Goal: Task Accomplishment & Management: Contribute content

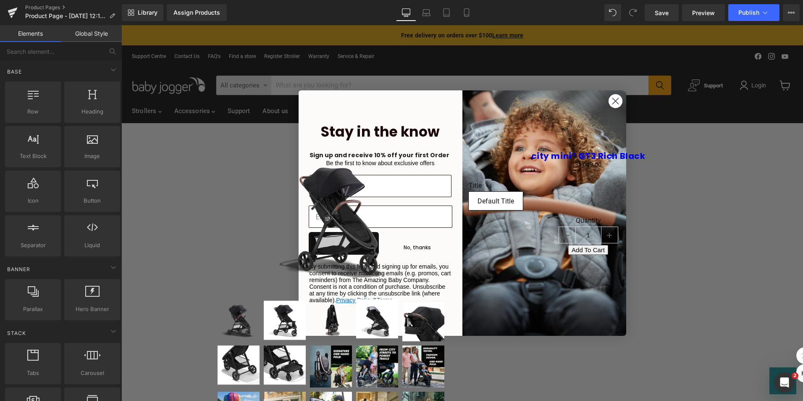
click at [614, 99] on circle "Close dialog" at bounding box center [615, 101] width 14 height 14
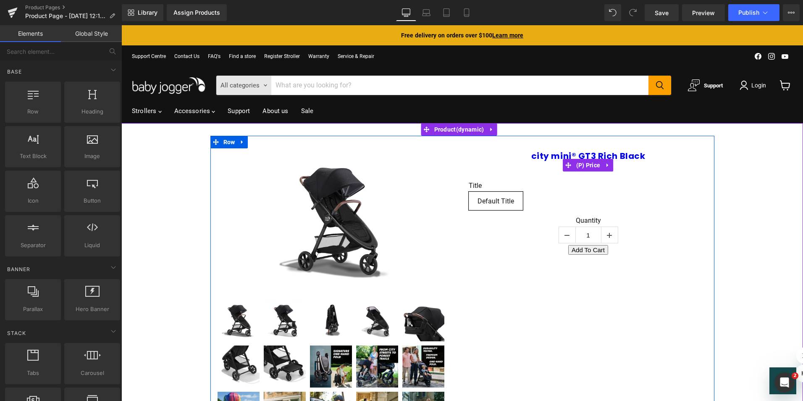
drag, startPoint x: 581, startPoint y: 161, endPoint x: 572, endPoint y: 158, distance: 8.8
click at [581, 161] on span "(P) Price" at bounding box center [588, 165] width 29 height 13
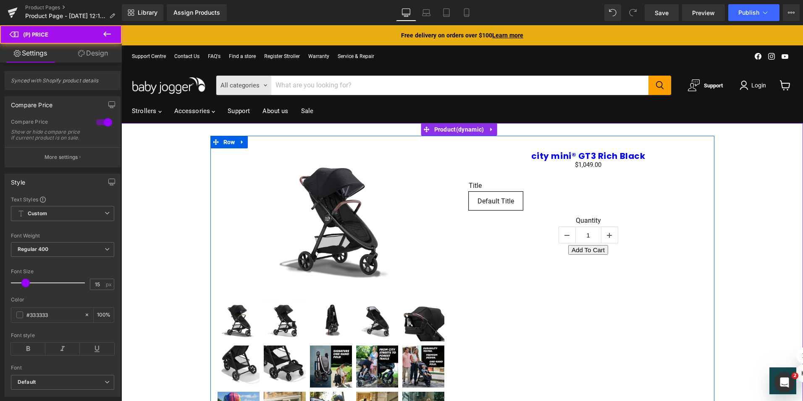
click at [555, 158] on link "city mini® GT3 Rich Black" at bounding box center [589, 156] width 114 height 10
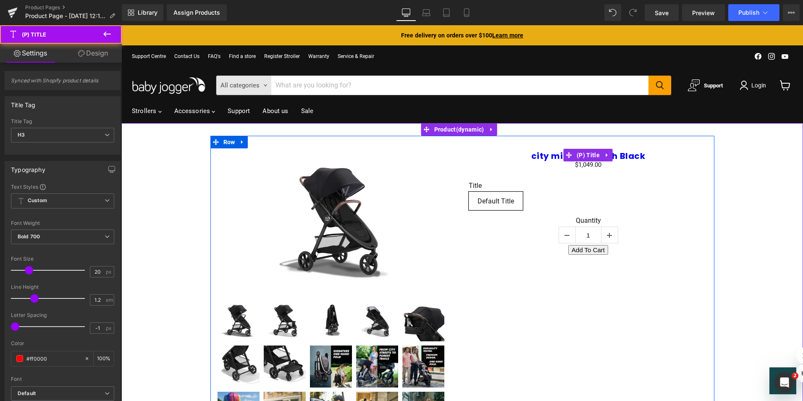
click at [543, 155] on link "city mini® GT3 Rich Black" at bounding box center [589, 156] width 114 height 10
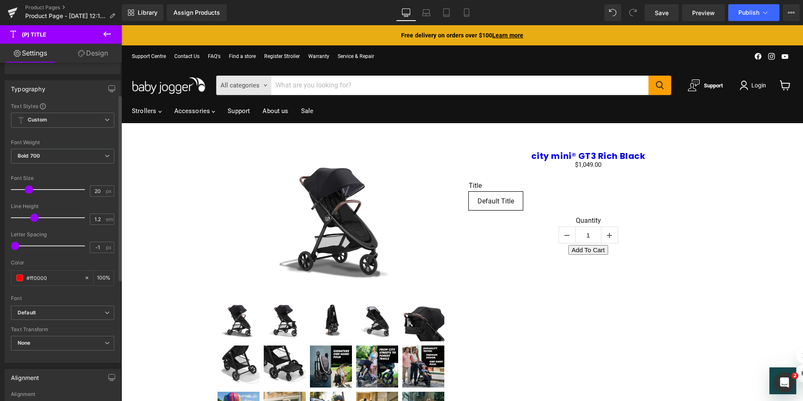
scroll to position [84, 0]
click at [103, 34] on icon at bounding box center [107, 34] width 10 height 10
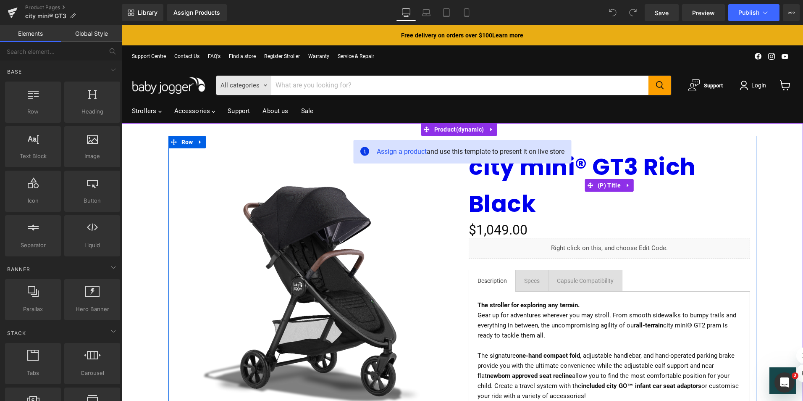
click at [527, 185] on link "city mini® GT3 Rich Black" at bounding box center [610, 185] width 282 height 74
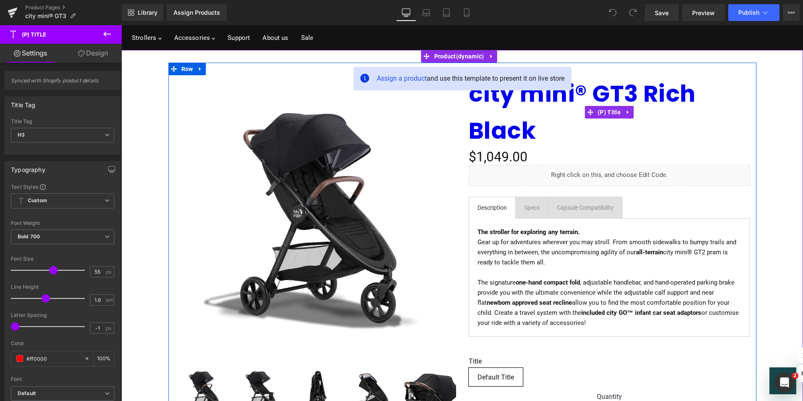
scroll to position [84, 0]
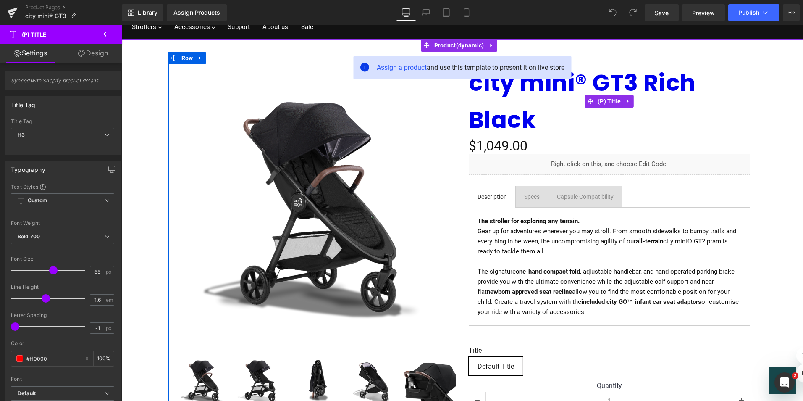
click at [491, 92] on link "city mini® GT3 Rich Black" at bounding box center [610, 101] width 282 height 74
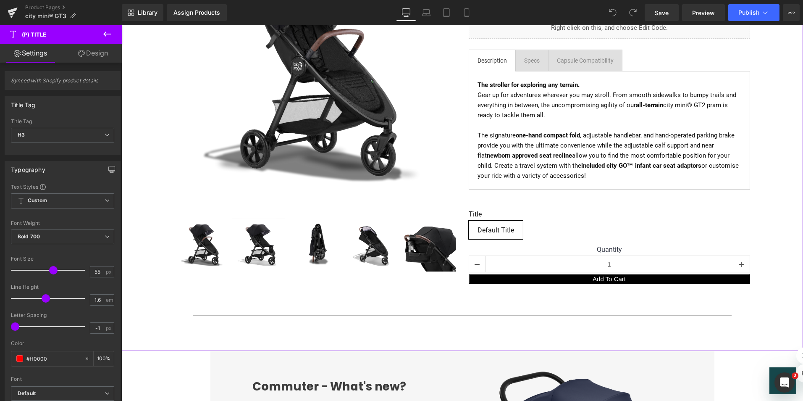
scroll to position [140, 0]
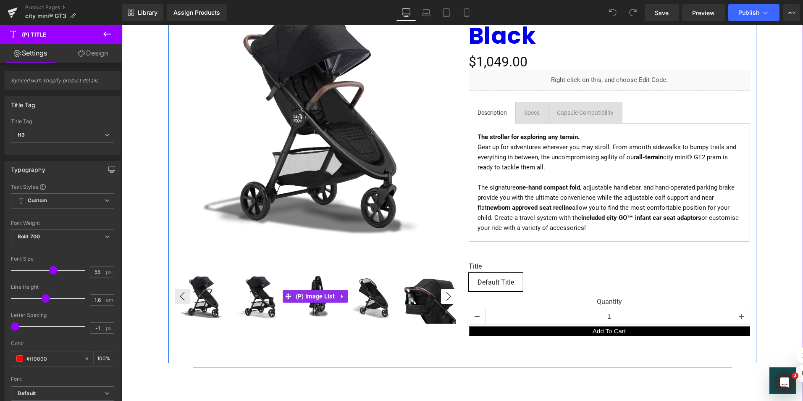
click at [444, 297] on button "›" at bounding box center [448, 296] width 15 height 15
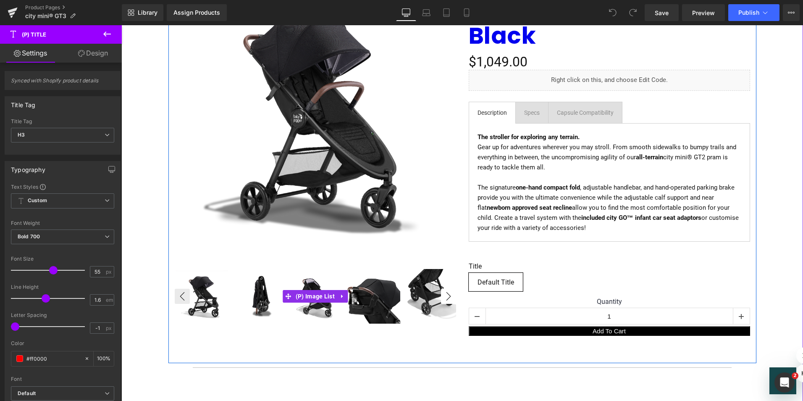
click at [444, 297] on button "›" at bounding box center [448, 296] width 15 height 15
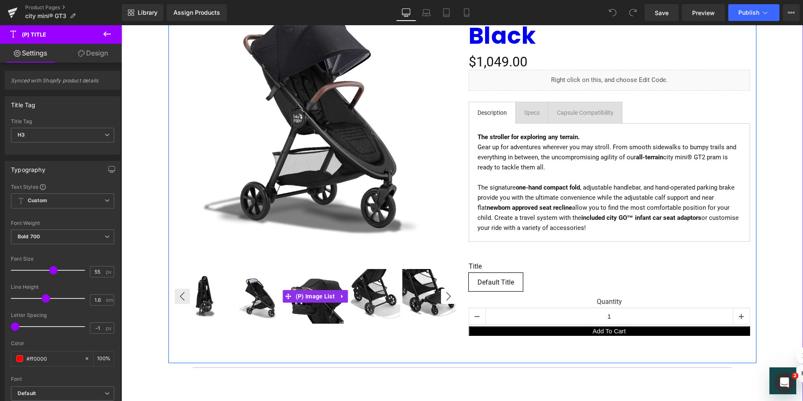
click at [444, 297] on button "›" at bounding box center [448, 296] width 15 height 15
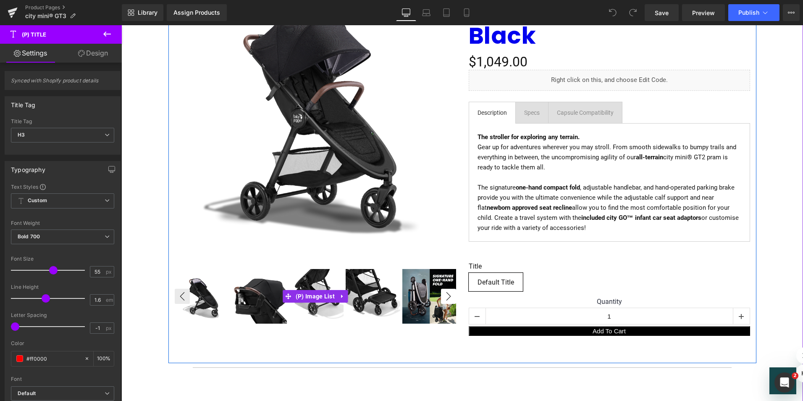
click at [444, 297] on button "›" at bounding box center [448, 296] width 15 height 15
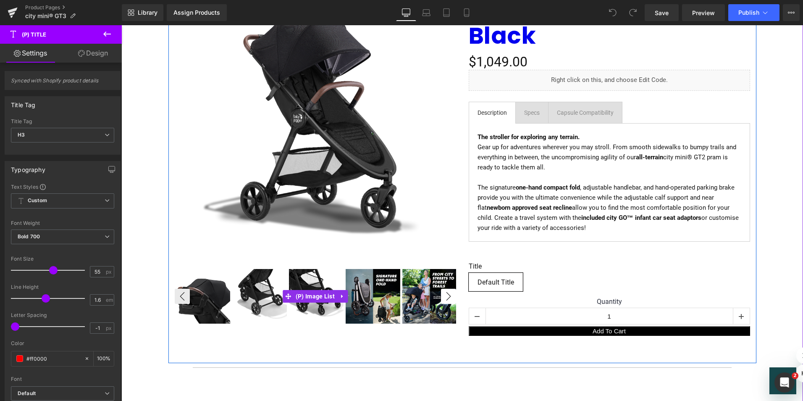
click at [444, 297] on button "›" at bounding box center [448, 296] width 15 height 15
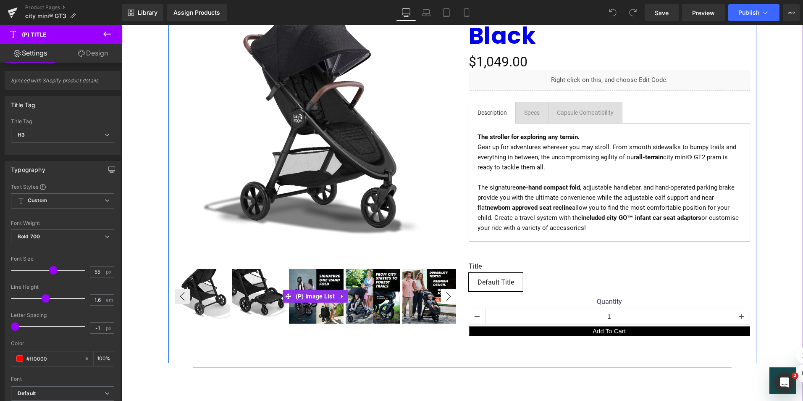
click at [444, 297] on button "›" at bounding box center [448, 296] width 15 height 15
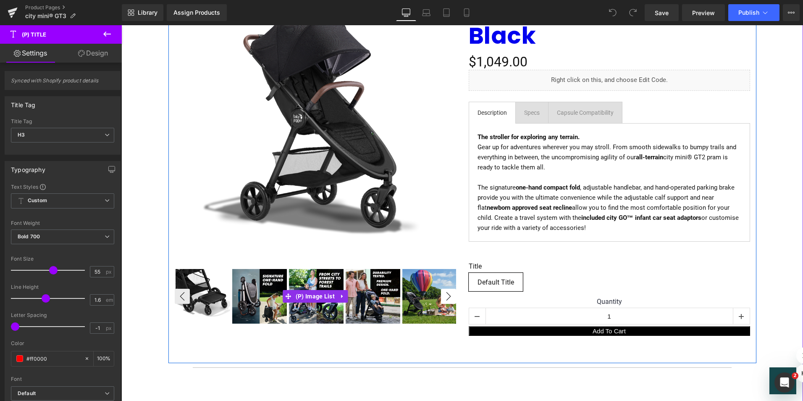
click at [444, 297] on button "›" at bounding box center [448, 296] width 15 height 15
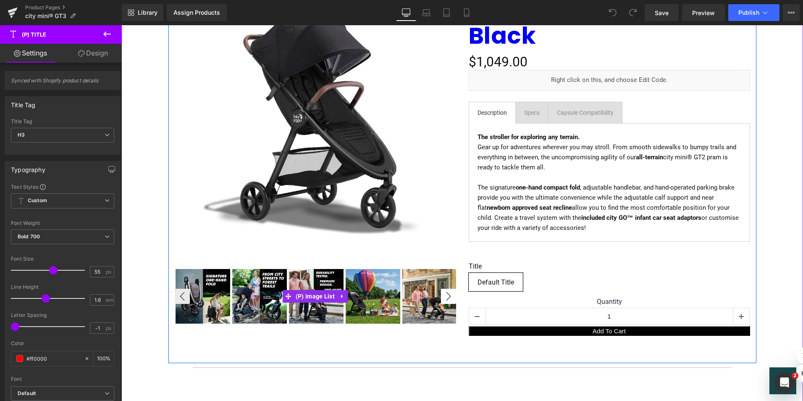
click at [444, 297] on button "›" at bounding box center [448, 296] width 15 height 15
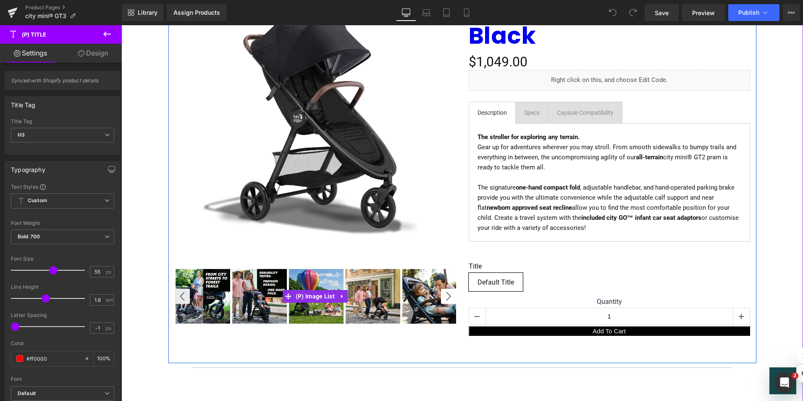
click at [444, 297] on button "›" at bounding box center [448, 296] width 15 height 15
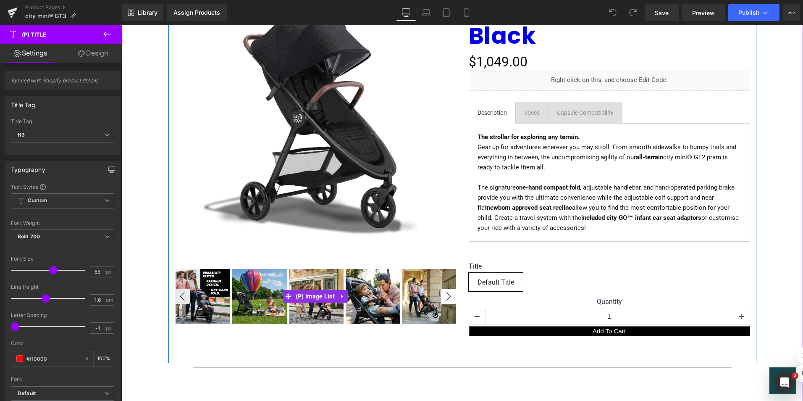
click at [444, 297] on button "›" at bounding box center [448, 296] width 15 height 15
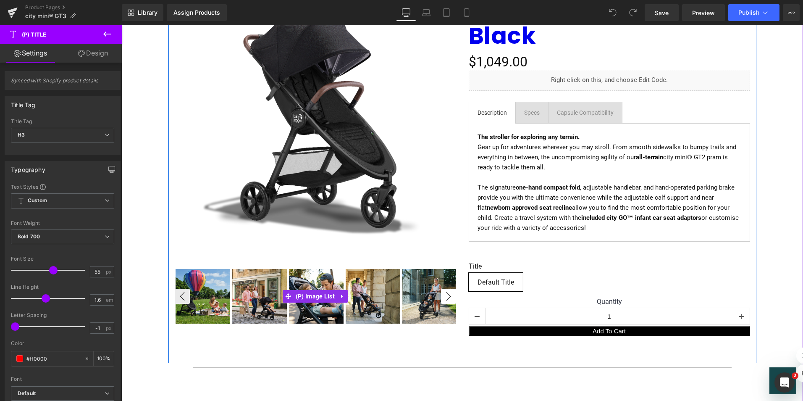
click at [444, 297] on button "›" at bounding box center [448, 296] width 15 height 15
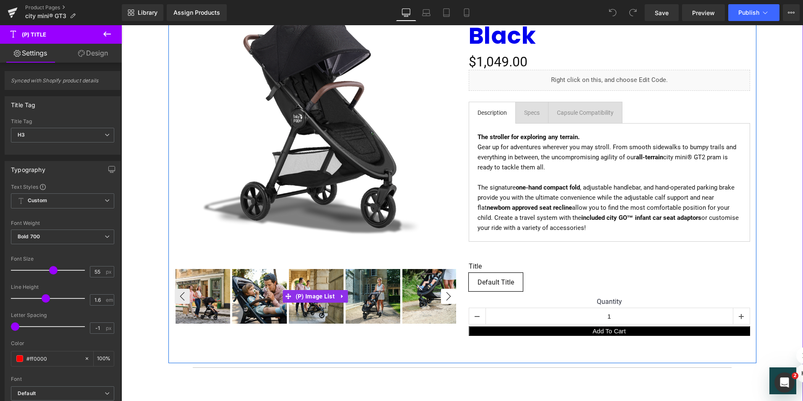
click at [444, 297] on button "›" at bounding box center [448, 296] width 15 height 15
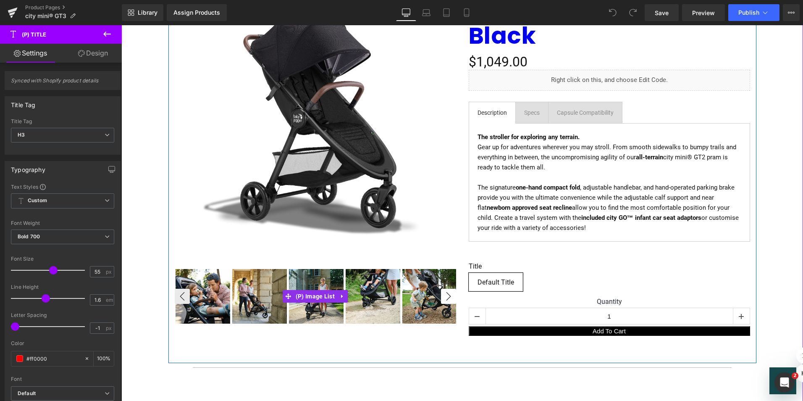
click at [444, 297] on button "›" at bounding box center [448, 296] width 15 height 15
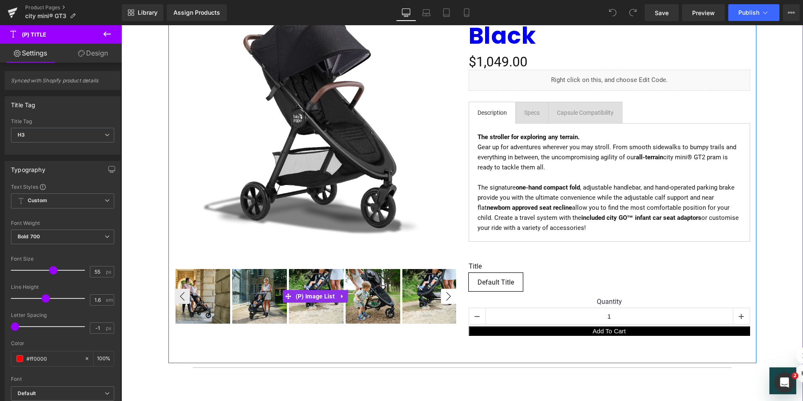
click at [444, 297] on button "›" at bounding box center [448, 296] width 15 height 15
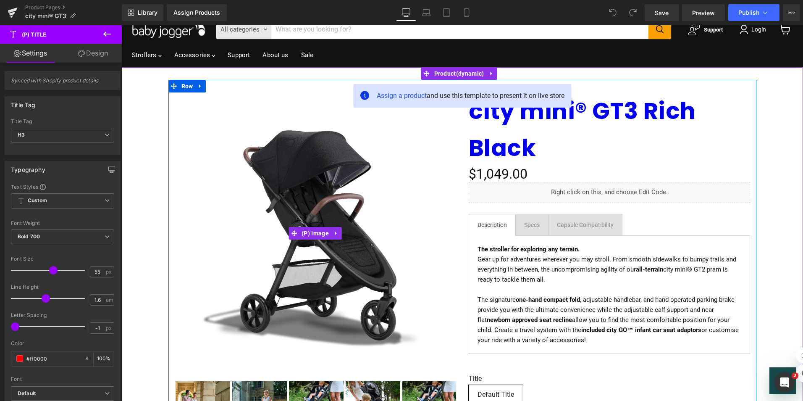
scroll to position [25, 0]
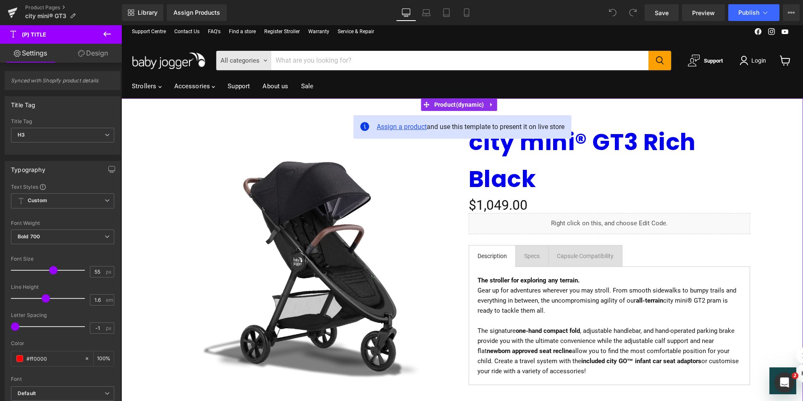
click at [394, 126] on span "Assign a product" at bounding box center [402, 127] width 50 height 8
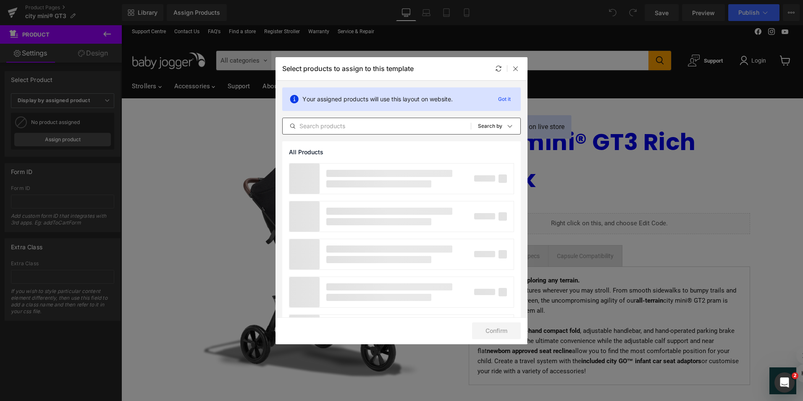
click at [312, 124] on input "text" at bounding box center [377, 126] width 188 height 10
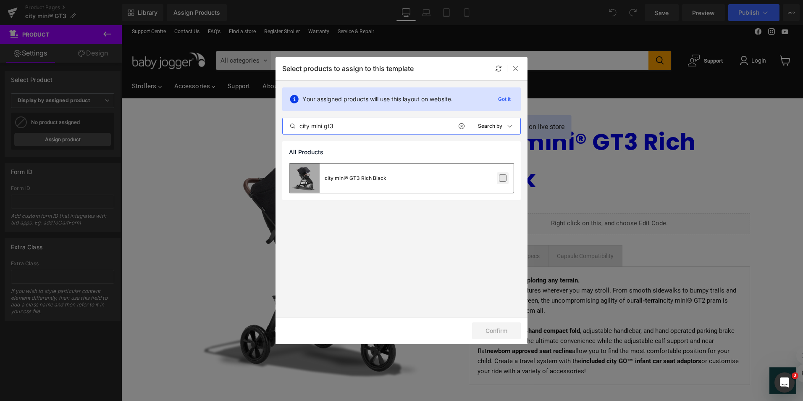
type input "city mini gt3"
click at [502, 178] on label at bounding box center [503, 178] width 8 height 8
click at [503, 178] on input "checkbox" at bounding box center [503, 178] width 0 height 0
click at [501, 331] on button "Confirm" at bounding box center [496, 330] width 49 height 17
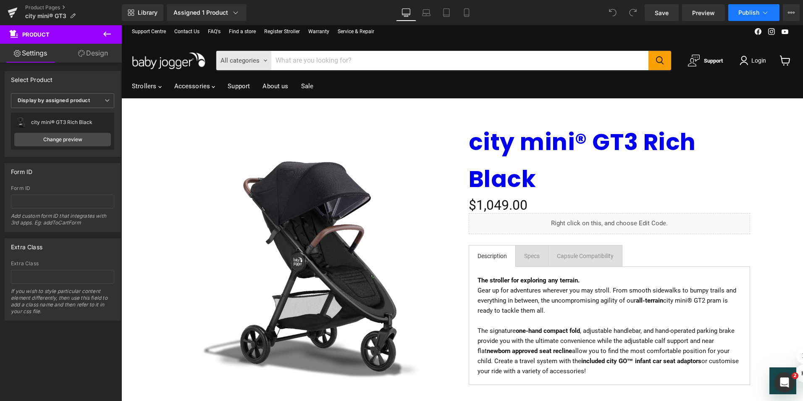
click at [748, 10] on span "Publish" at bounding box center [749, 12] width 21 height 7
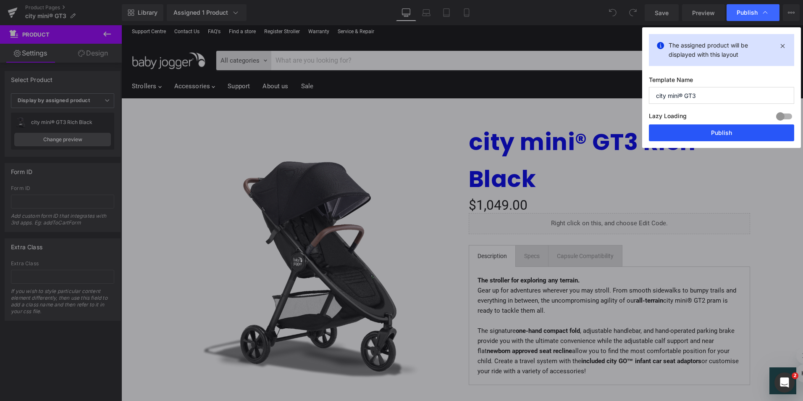
drag, startPoint x: 735, startPoint y: 132, endPoint x: 611, endPoint y: 54, distance: 145.8
click at [735, 132] on button "Publish" at bounding box center [721, 132] width 145 height 17
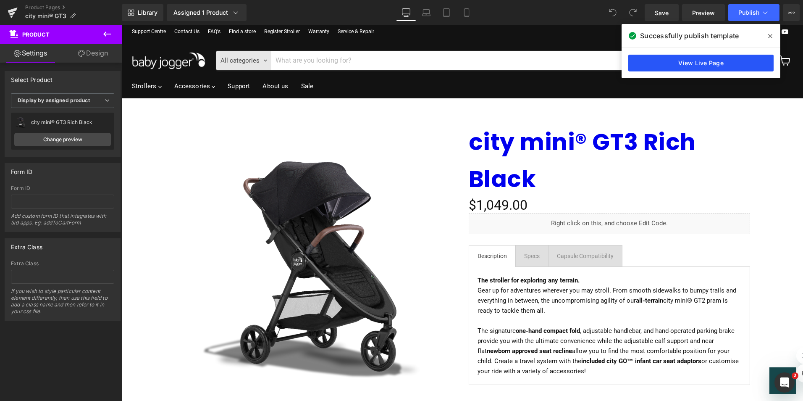
click at [693, 62] on link "View Live Page" at bounding box center [701, 63] width 145 height 17
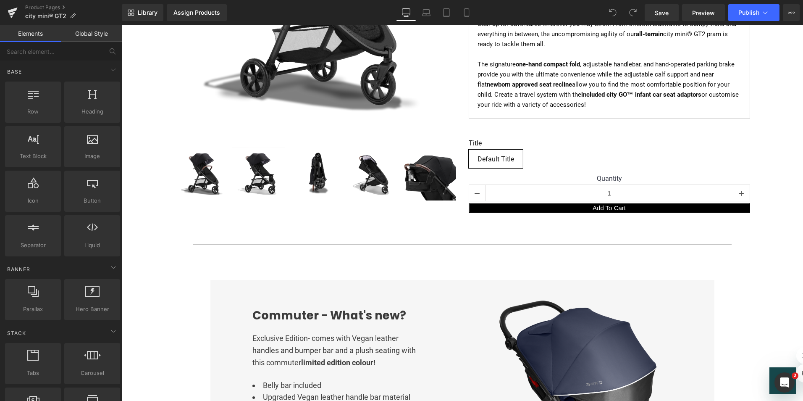
scroll to position [266, 0]
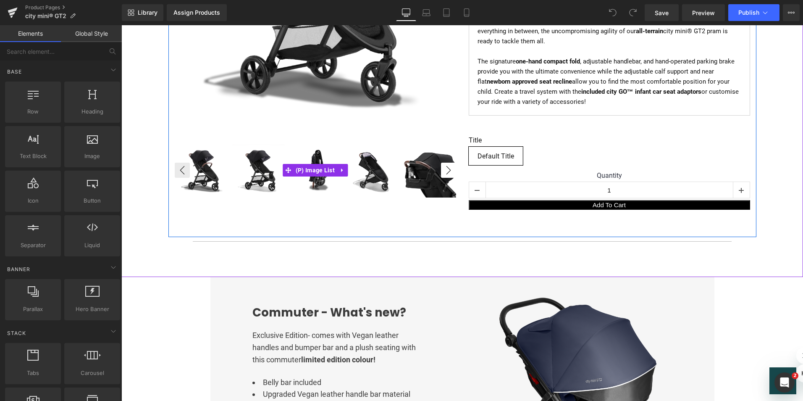
click at [443, 171] on button "›" at bounding box center [448, 170] width 15 height 15
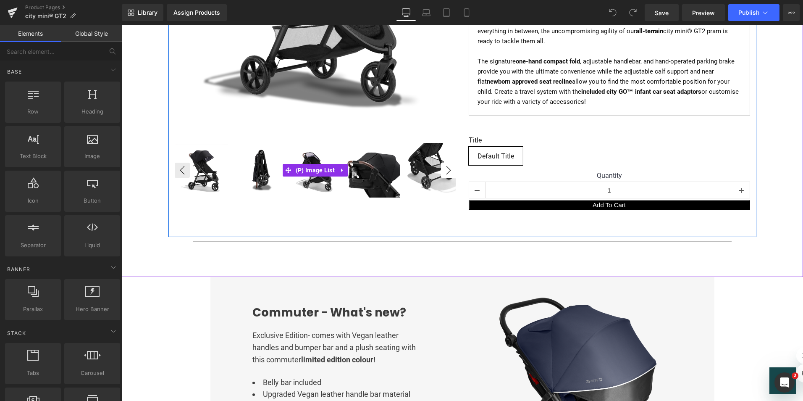
click at [443, 171] on button "›" at bounding box center [448, 170] width 15 height 15
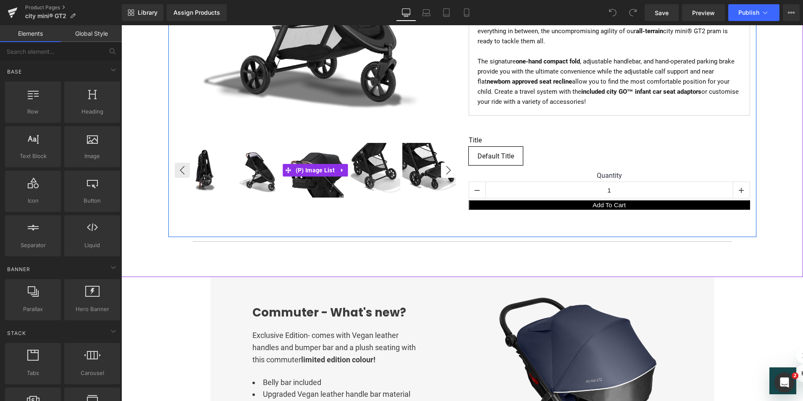
click at [443, 171] on button "›" at bounding box center [448, 170] width 15 height 15
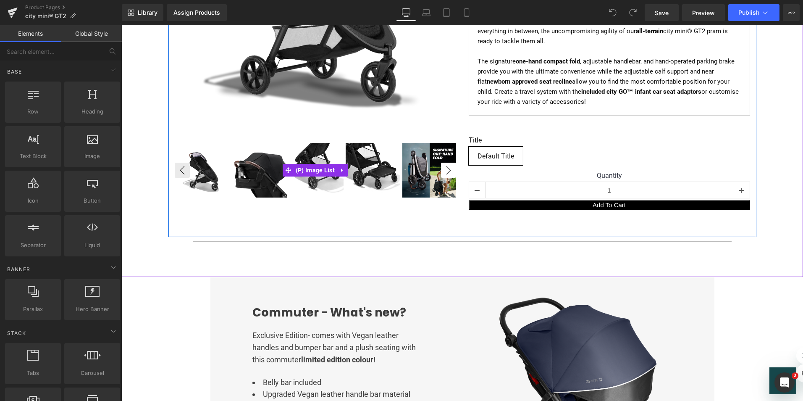
click at [443, 171] on button "›" at bounding box center [448, 170] width 15 height 15
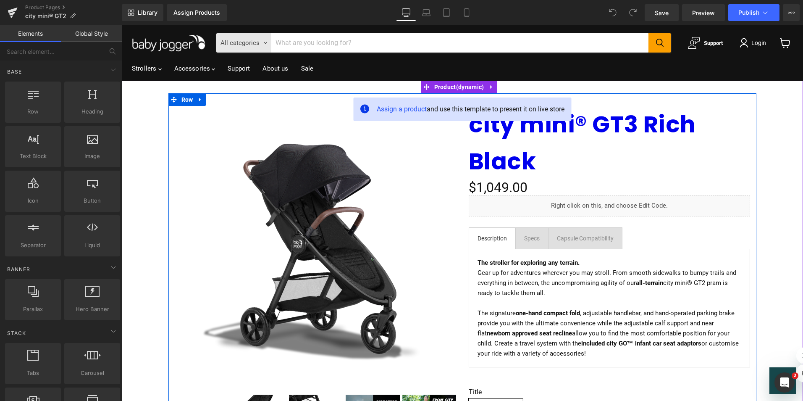
scroll to position [42, 0]
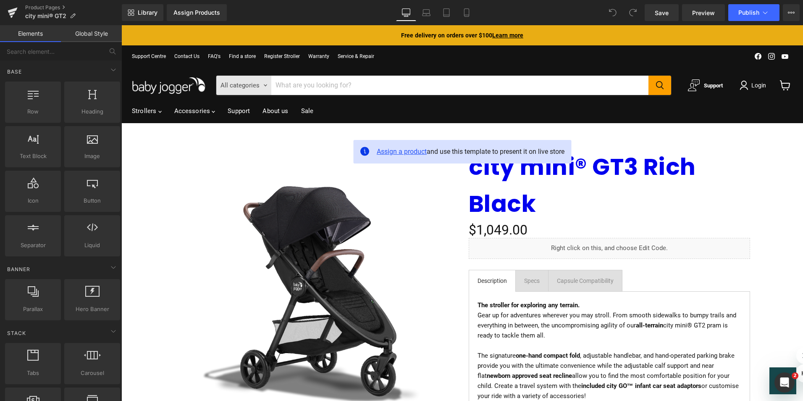
drag, startPoint x: 121, startPoint y: 25, endPoint x: 409, endPoint y: 150, distance: 313.7
click at [409, 150] on span "Assign a product" at bounding box center [402, 151] width 50 height 8
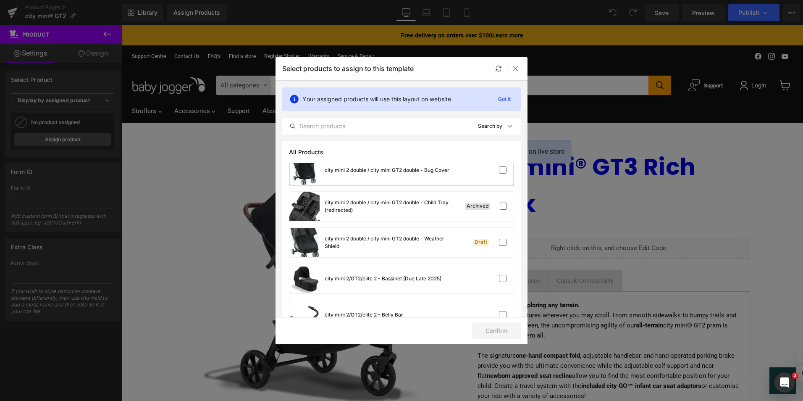
scroll to position [336, 0]
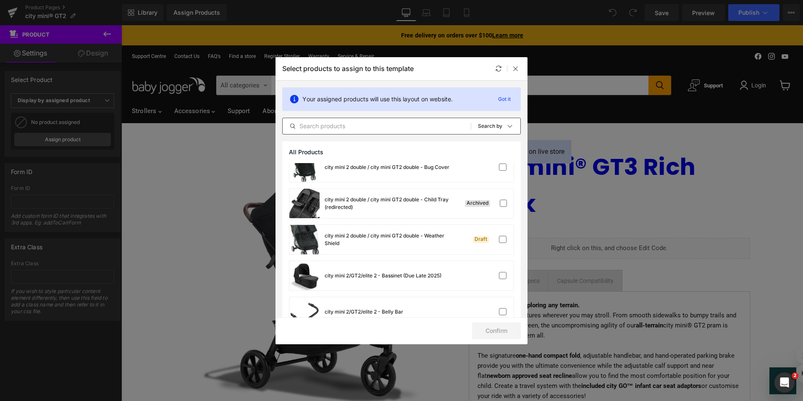
click at [348, 125] on input "text" at bounding box center [377, 126] width 188 height 10
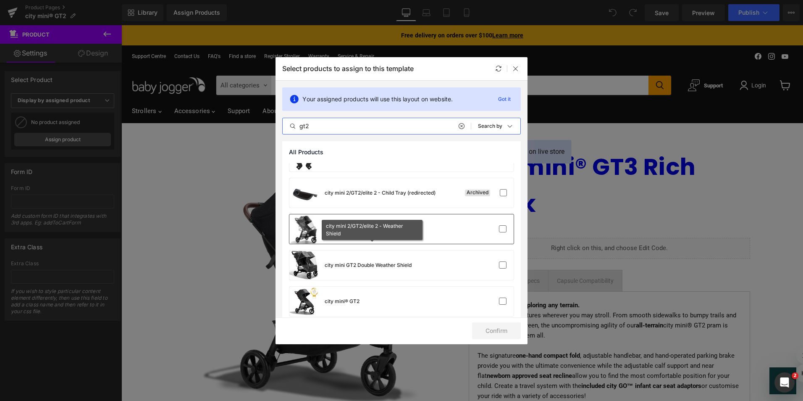
scroll to position [358, 0]
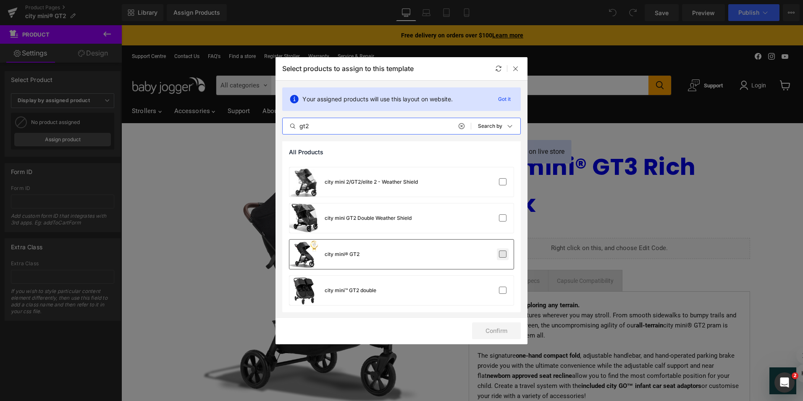
type input "gt2"
click at [501, 256] on label at bounding box center [503, 254] width 8 height 8
click at [503, 254] on input "checkbox" at bounding box center [503, 254] width 0 height 0
click at [503, 329] on button "Confirm" at bounding box center [496, 330] width 49 height 17
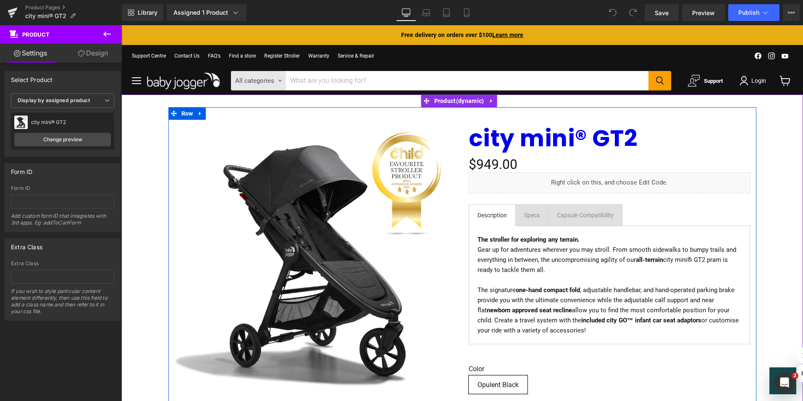
scroll to position [0, 0]
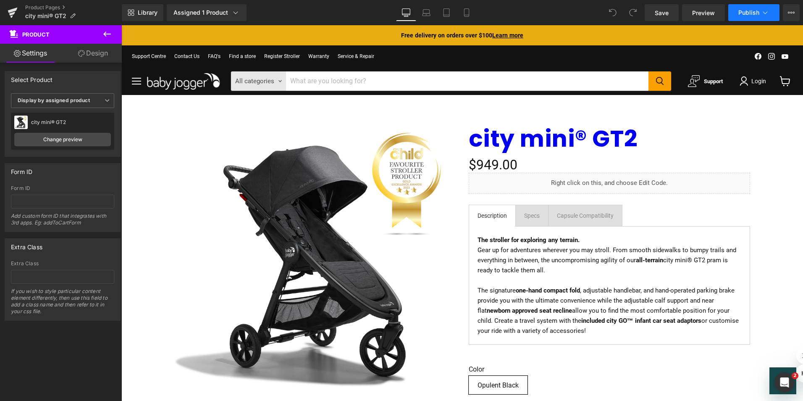
click at [743, 13] on span "Publish" at bounding box center [749, 12] width 21 height 7
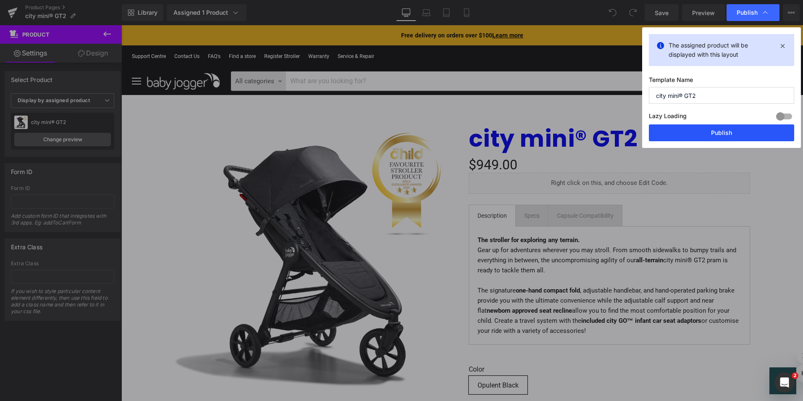
click at [726, 131] on button "Publish" at bounding box center [721, 132] width 145 height 17
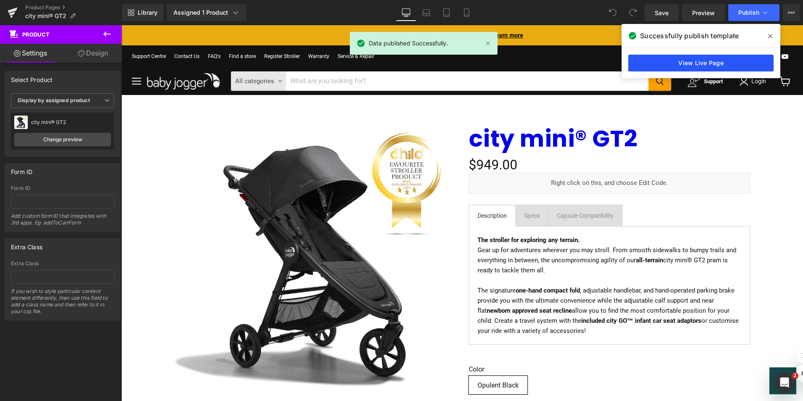
click at [689, 63] on link "View Live Page" at bounding box center [701, 63] width 145 height 17
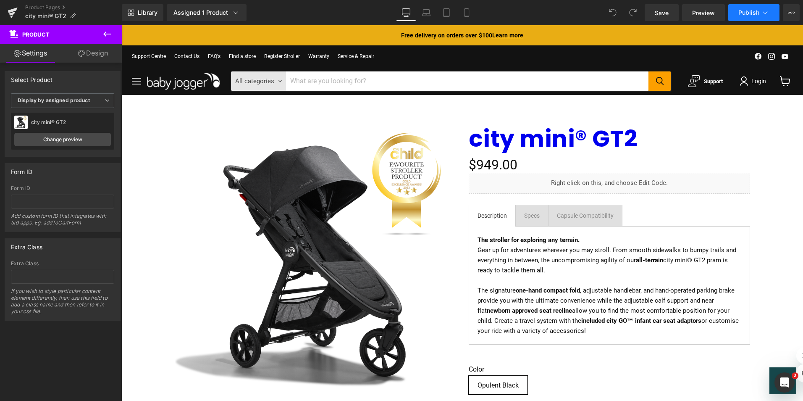
click at [770, 12] on button "Publish" at bounding box center [754, 12] width 51 height 17
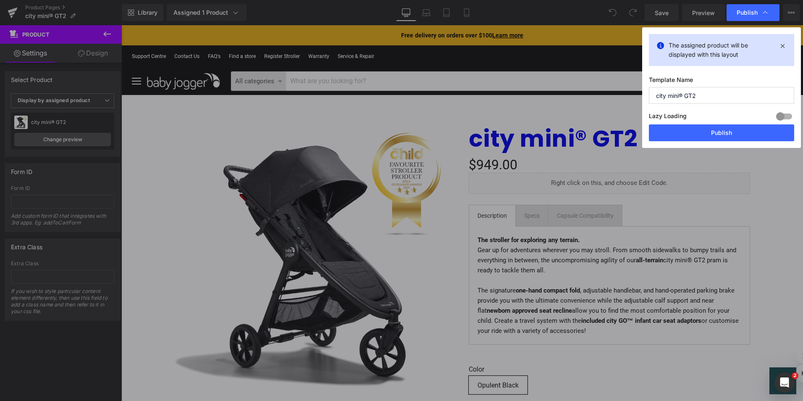
click at [770, 12] on div "Publish" at bounding box center [753, 12] width 53 height 17
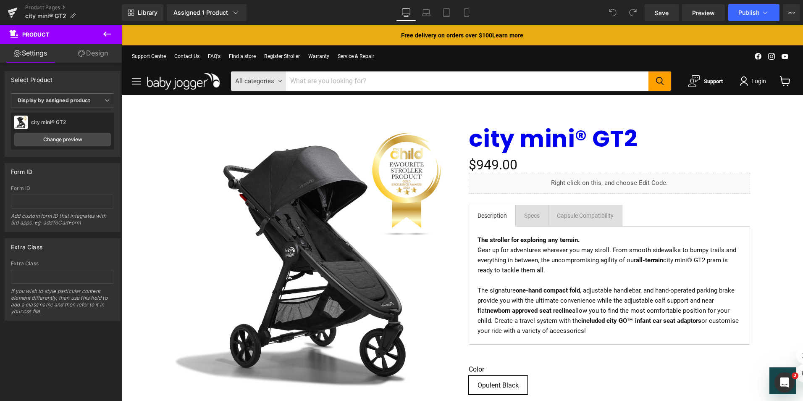
click at [612, 13] on icon at bounding box center [613, 13] width 8 height 8
click at [765, 15] on icon at bounding box center [765, 12] width 8 height 8
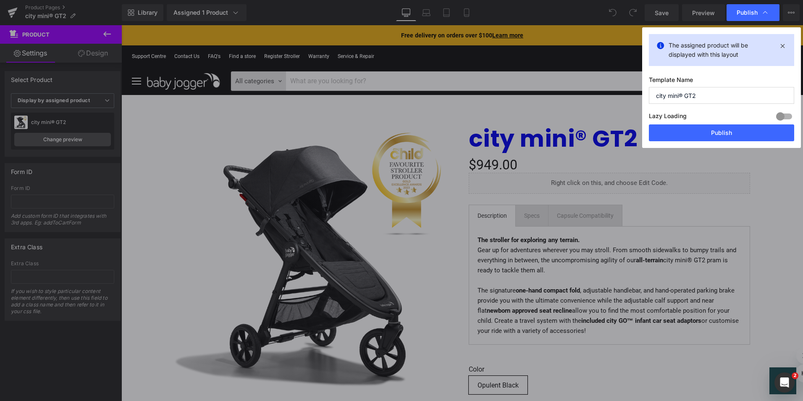
click at [782, 116] on div at bounding box center [784, 116] width 20 height 13
click at [785, 46] on icon at bounding box center [783, 46] width 10 height 10
